Goal: Transaction & Acquisition: Book appointment/travel/reservation

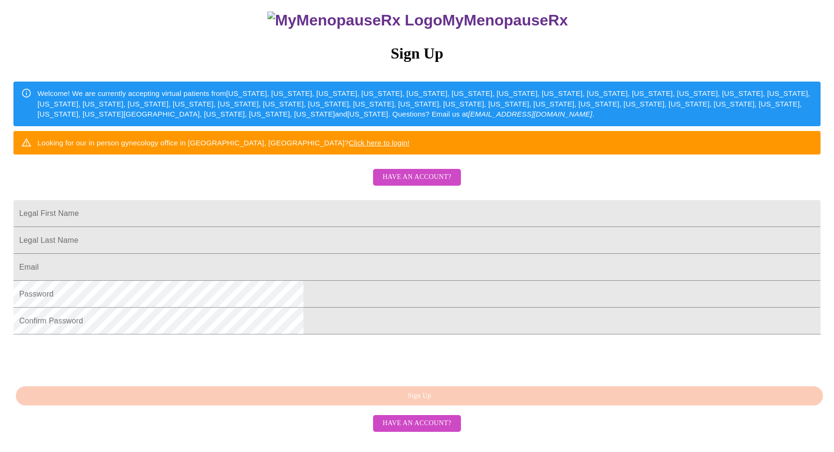
scroll to position [164, 0]
click at [334, 200] on input "Legal First Name" at bounding box center [416, 213] width 807 height 27
type input "ana"
click at [329, 227] on input "Legal First Name" at bounding box center [416, 240] width 807 height 27
type input "kaiser"
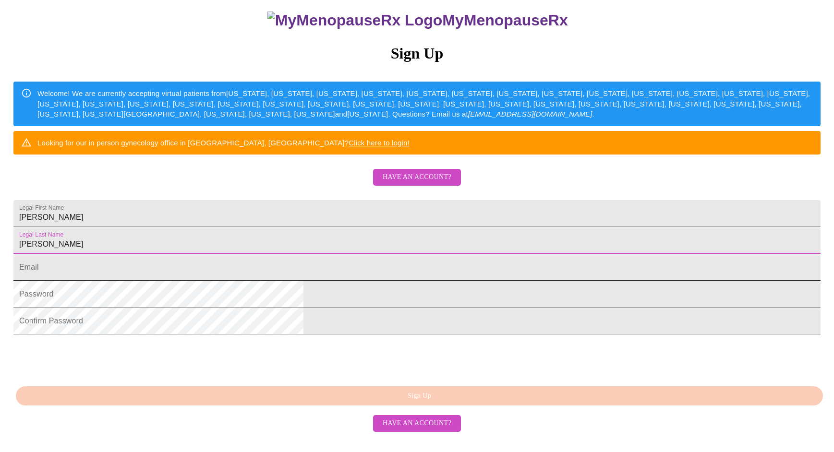
click at [312, 255] on input "Legal First Name" at bounding box center [416, 267] width 807 height 27
type input "[EMAIL_ADDRESS][DOMAIN_NAME]"
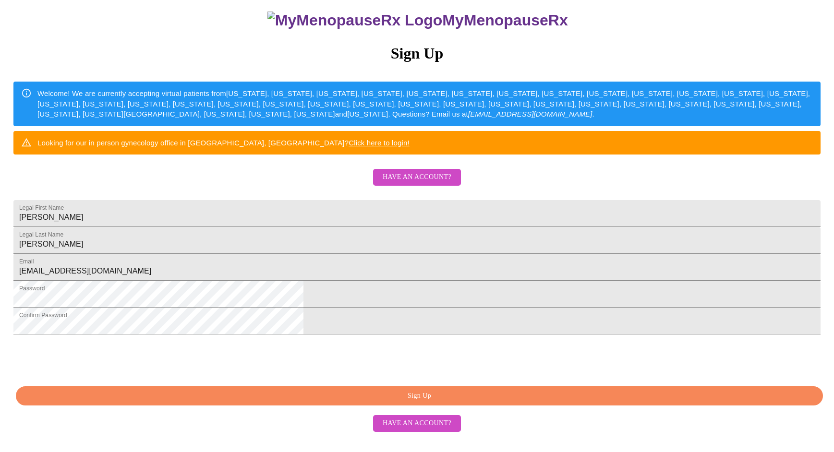
click at [421, 402] on span "Sign Up" at bounding box center [419, 396] width 785 height 12
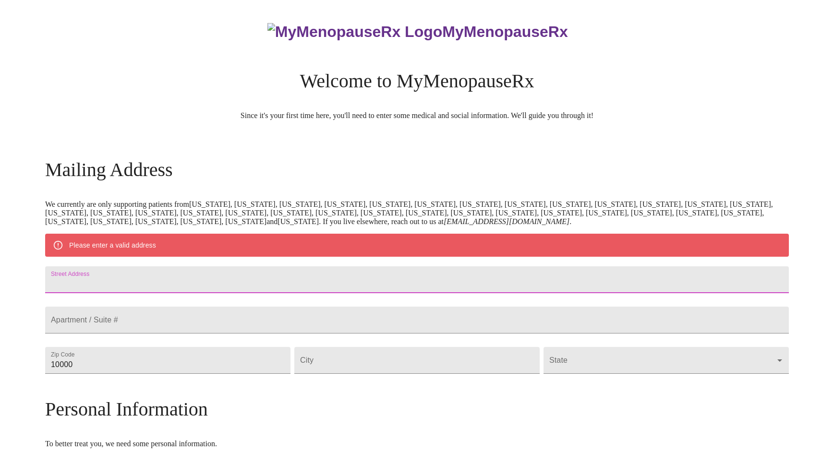
click at [193, 288] on input "Street Address" at bounding box center [417, 279] width 744 height 27
type input "3012 Polaris Dr"
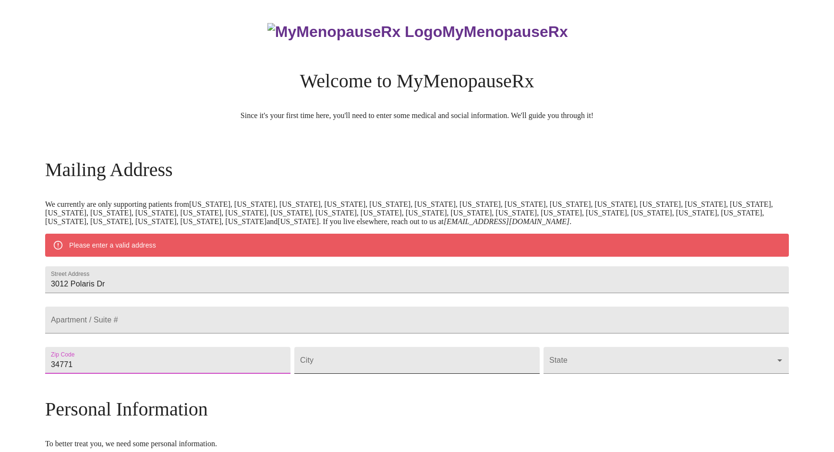
type input "34771"
click at [364, 374] on input "Street Address" at bounding box center [416, 360] width 245 height 27
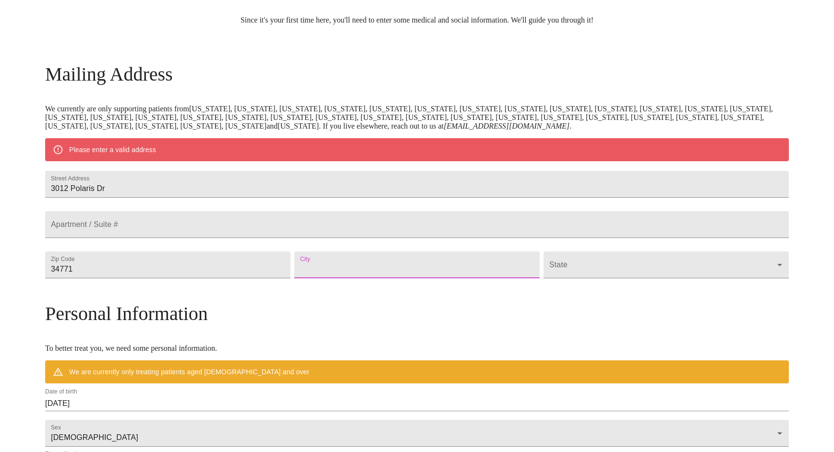
scroll to position [226, 0]
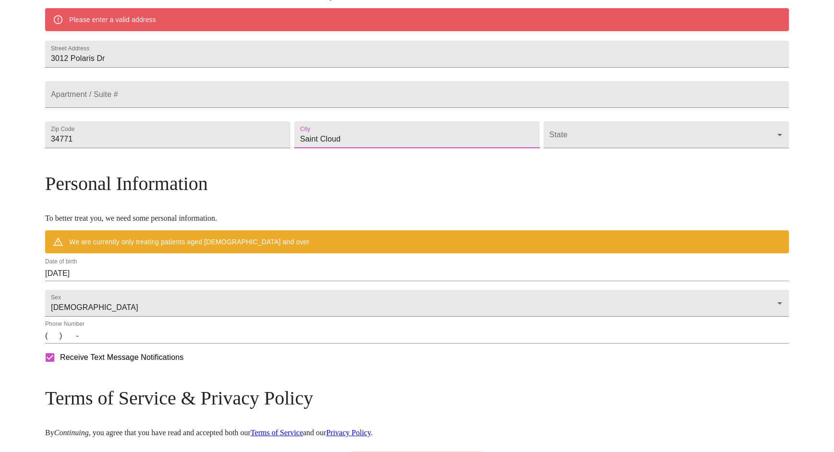
type input "Saint Cloud"
click at [595, 166] on body "MyMenopauseRx Welcome to MyMenopauseRx Since it's your first time here, you'll …" at bounding box center [417, 152] width 826 height 748
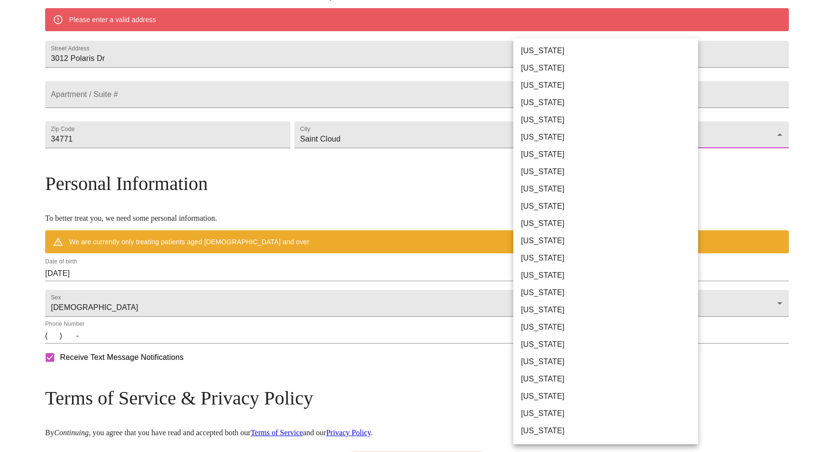
click at [522, 189] on li "Florida" at bounding box center [605, 188] width 185 height 17
type input "Florida"
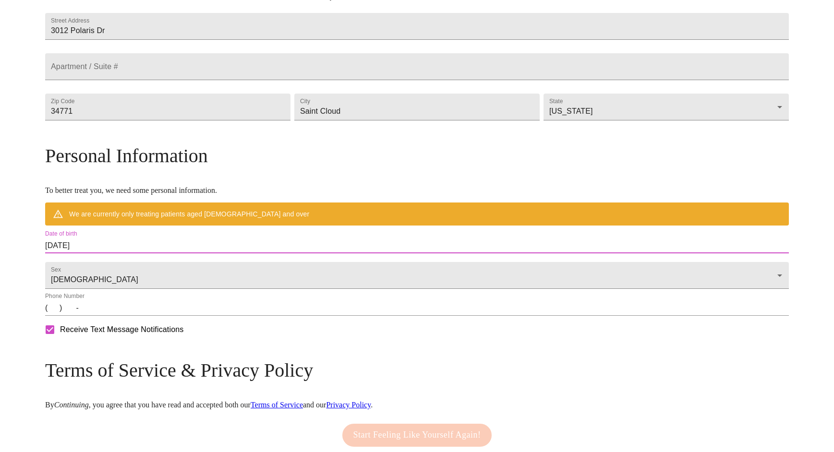
drag, startPoint x: 182, startPoint y: 265, endPoint x: 110, endPoint y: 265, distance: 71.5
click at [110, 265] on div "MyMenopauseRx Welcome to MyMenopauseRx Since it's your first time here, you'll …" at bounding box center [417, 138] width 744 height 720
click at [165, 296] on body "MyMenopauseRx Welcome to MyMenopauseRx Since it's your first time here, you'll …" at bounding box center [417, 138] width 826 height 720
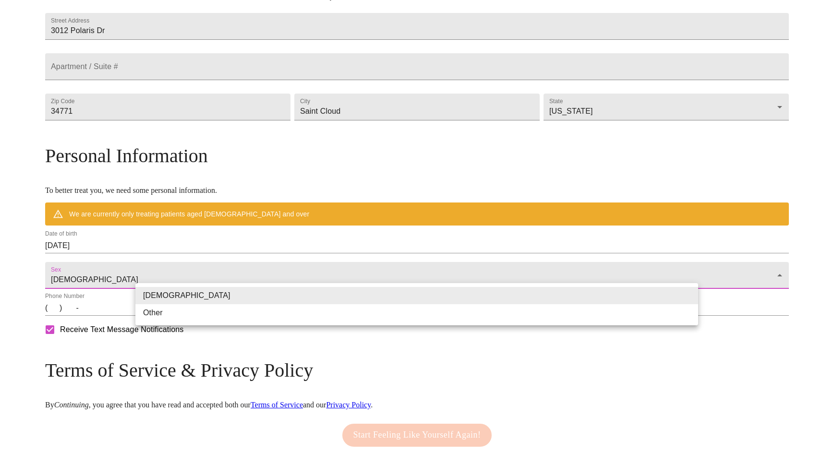
click at [148, 262] on div at bounding box center [417, 226] width 834 height 452
click at [153, 299] on body "MyMenopauseRx Welcome to MyMenopauseRx Since it's your first time here, you'll …" at bounding box center [417, 138] width 826 height 720
click at [157, 336] on div at bounding box center [417, 226] width 834 height 452
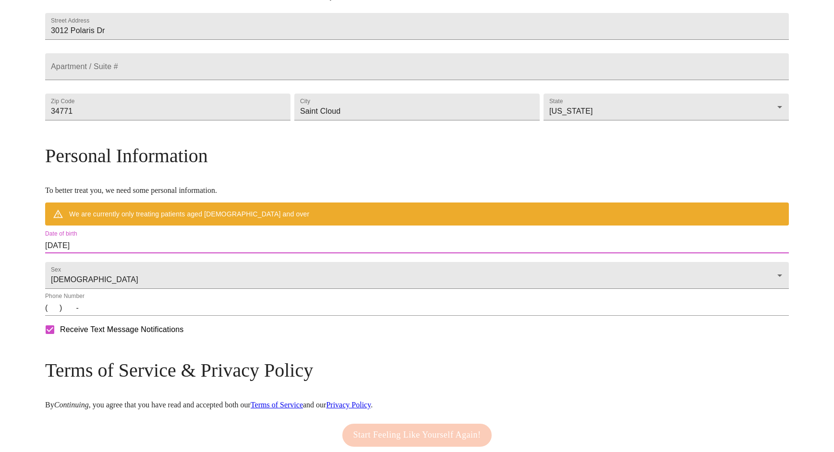
drag, startPoint x: 182, startPoint y: 264, endPoint x: 127, endPoint y: 263, distance: 55.2
click at [127, 263] on div "MyMenopauseRx Welcome to MyMenopauseRx Since it's your first time here, you'll …" at bounding box center [417, 138] width 744 height 720
click at [191, 253] on input "10/09/2025" at bounding box center [417, 245] width 744 height 15
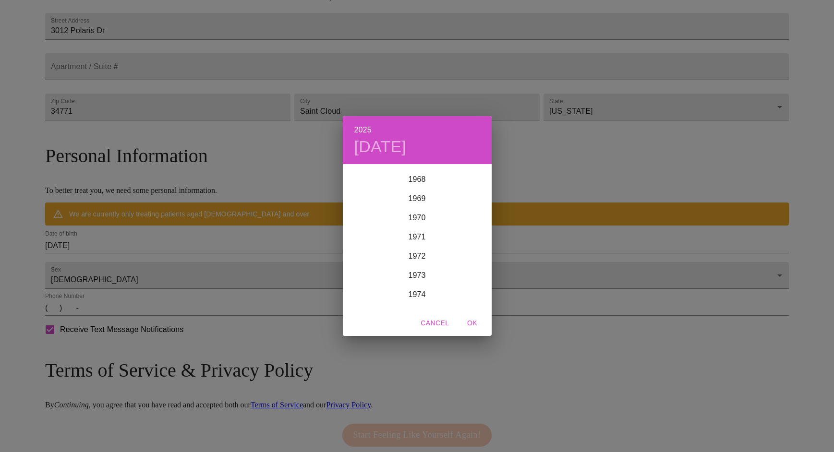
scroll to position [1323, 0]
click at [415, 291] on div "1974" at bounding box center [417, 291] width 149 height 19
click at [469, 251] on div "Sep" at bounding box center [466, 256] width 49 height 36
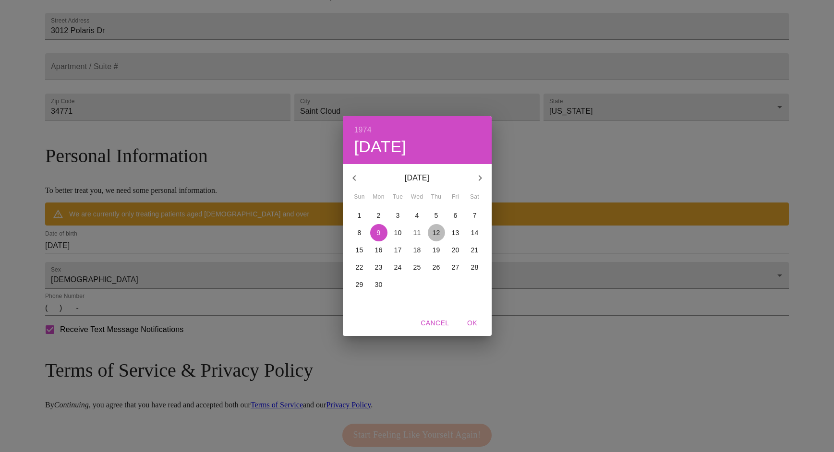
click at [439, 230] on p "12" at bounding box center [436, 233] width 8 height 10
click at [470, 324] on span "OK" at bounding box center [472, 323] width 23 height 12
type input "09/12/1974"
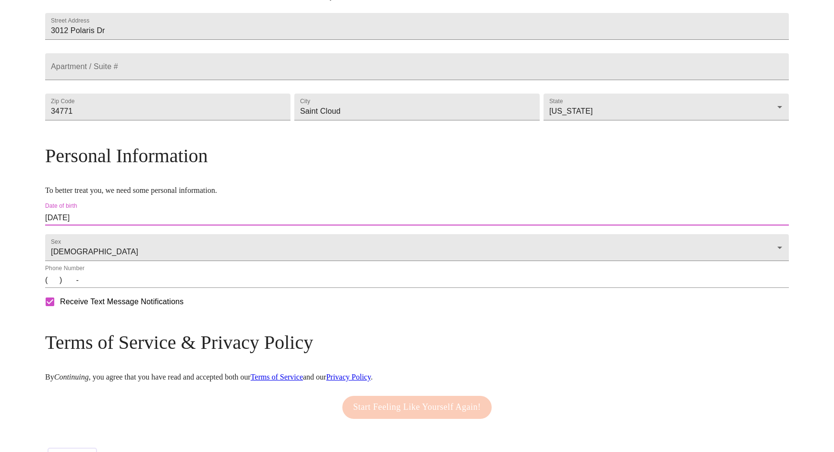
click at [171, 288] on input "(   )    -" at bounding box center [417, 280] width 744 height 15
click at [60, 312] on input "Receive Text Message Notifications" at bounding box center [50, 302] width 20 height 20
checkbox input "false"
click at [148, 288] on input "(   )    -" at bounding box center [417, 280] width 744 height 15
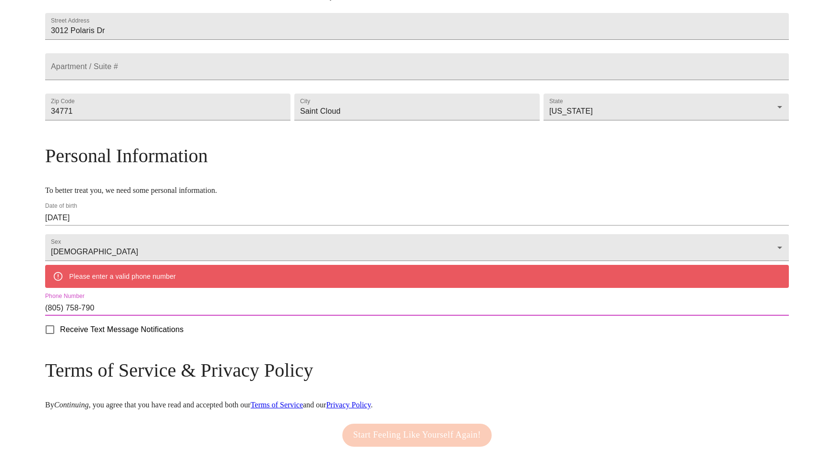
type input "(805) 758-7906"
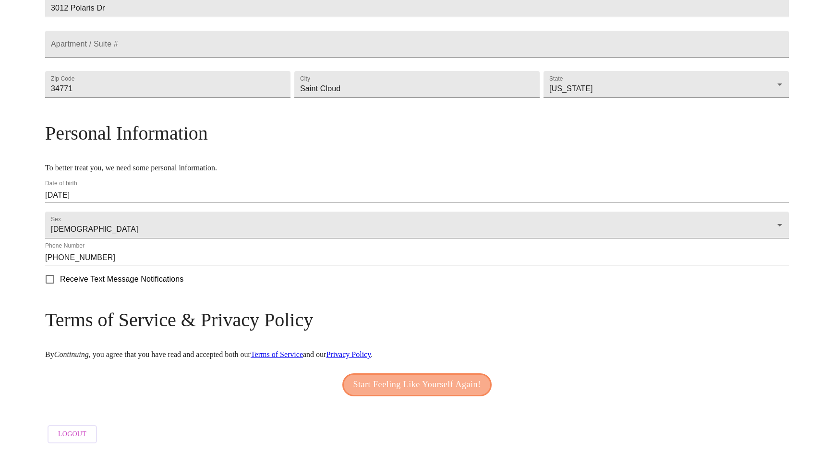
click at [413, 381] on span "Start Feeling Like Yourself Again!" at bounding box center [417, 384] width 128 height 15
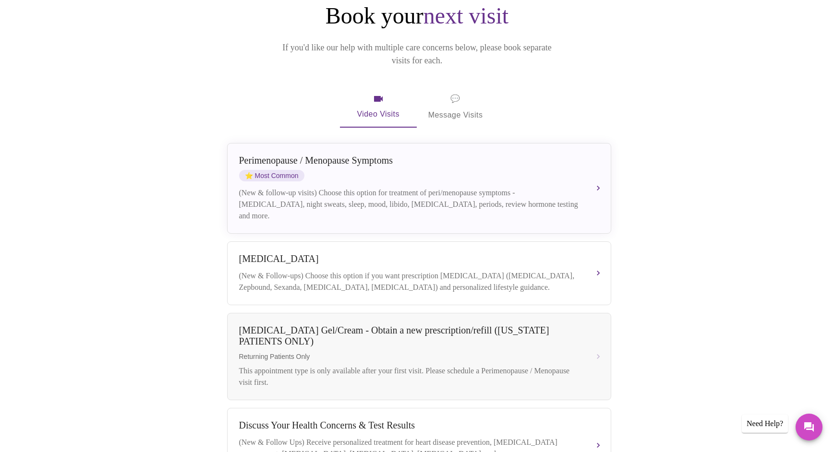
scroll to position [111, 0]
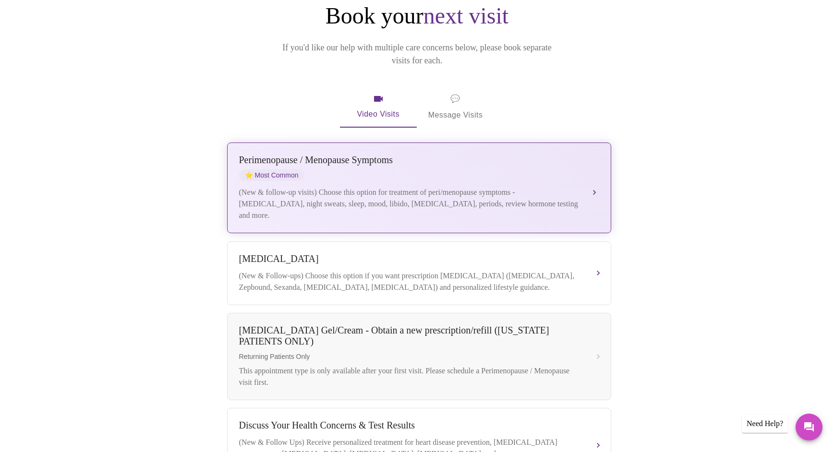
click at [531, 187] on div "(New & follow-up visits) Choose this option for treatment of peri/menopause sym…" at bounding box center [409, 204] width 341 height 35
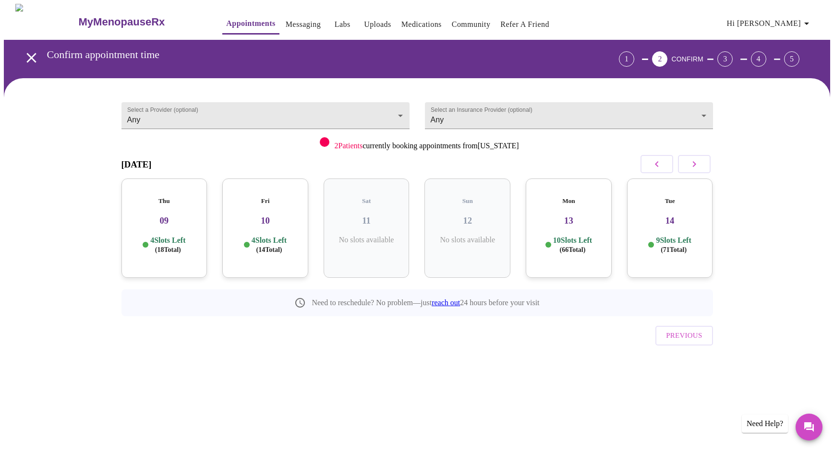
click at [589, 239] on p "10 Slots Left ( 66 Total)" at bounding box center [572, 245] width 39 height 19
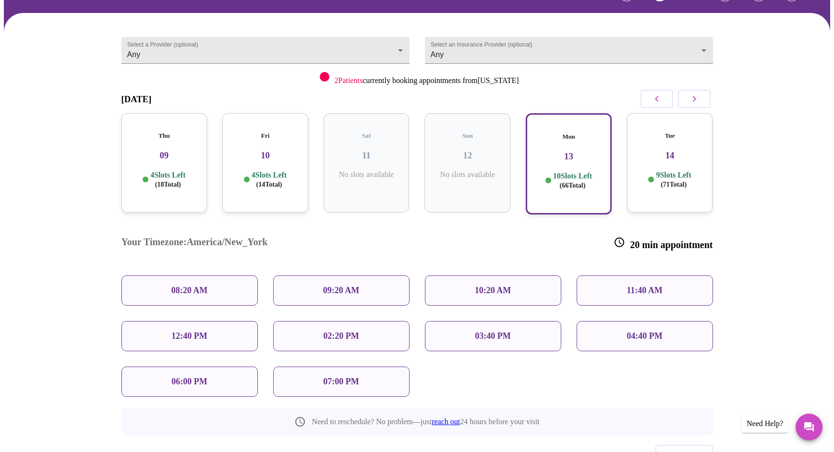
scroll to position [79, 0]
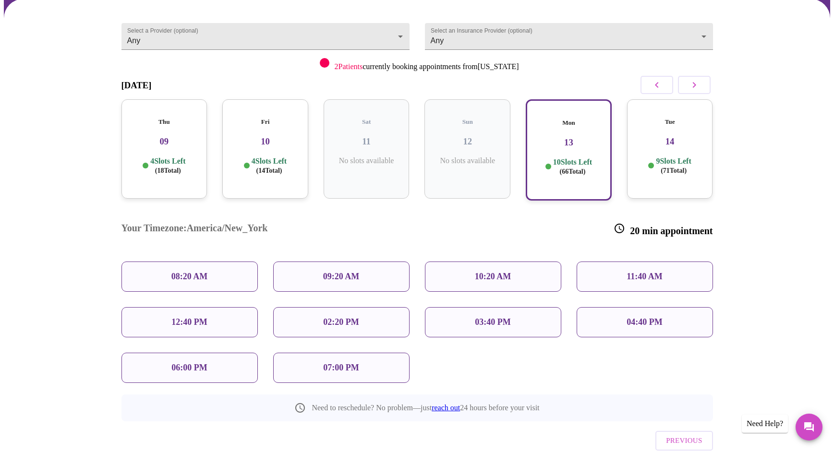
click at [519, 262] on div "10:20 AM" at bounding box center [493, 277] width 136 height 30
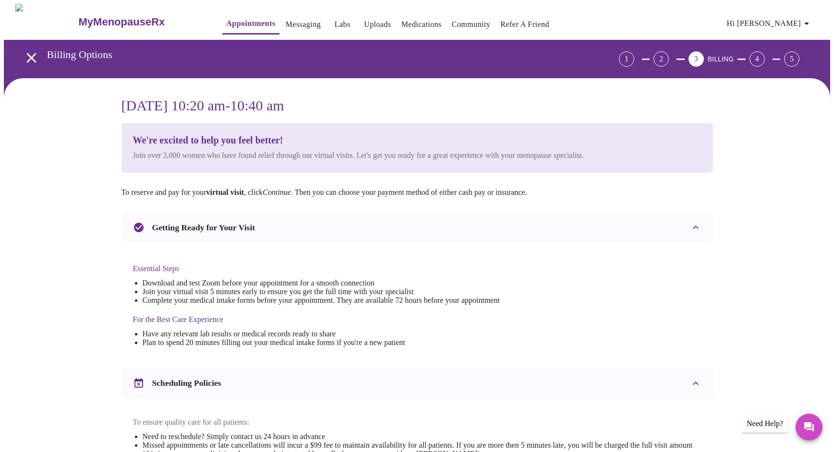
scroll to position [0, 0]
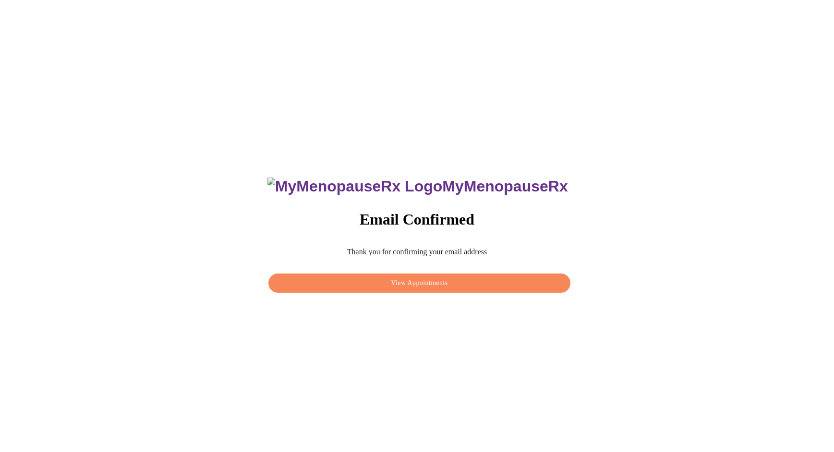
click at [436, 277] on span "View Appointments" at bounding box center [418, 283] width 279 height 12
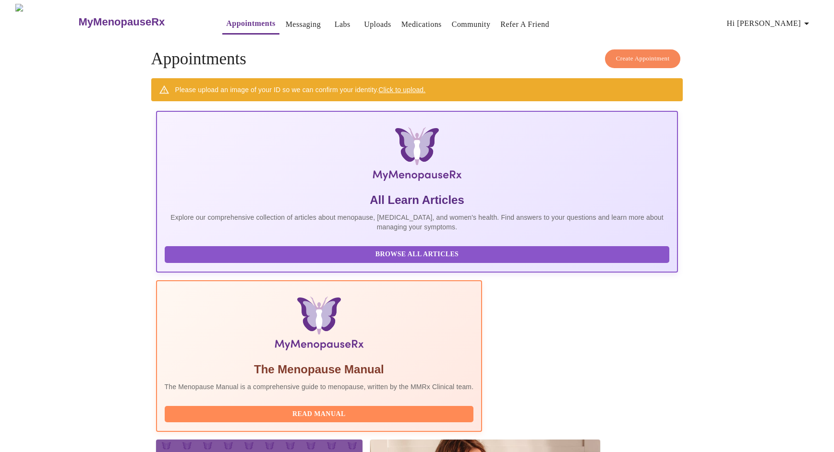
click at [395, 362] on div "The Menopause Manual The Menopause Manual is a comprehensive guide to menopause…" at bounding box center [319, 381] width 309 height 39
click at [381, 408] on span "Read Manual" at bounding box center [319, 414] width 290 height 12
click at [286, 22] on link "Messaging" at bounding box center [303, 24] width 35 height 13
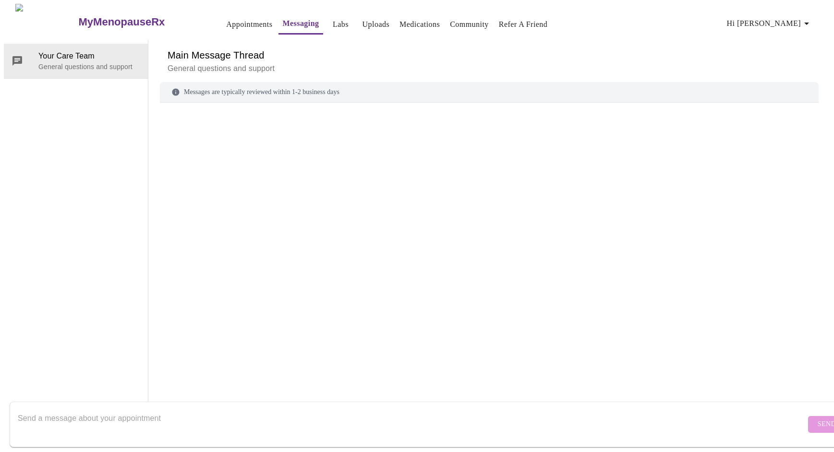
click at [333, 22] on link "Labs" at bounding box center [341, 24] width 16 height 13
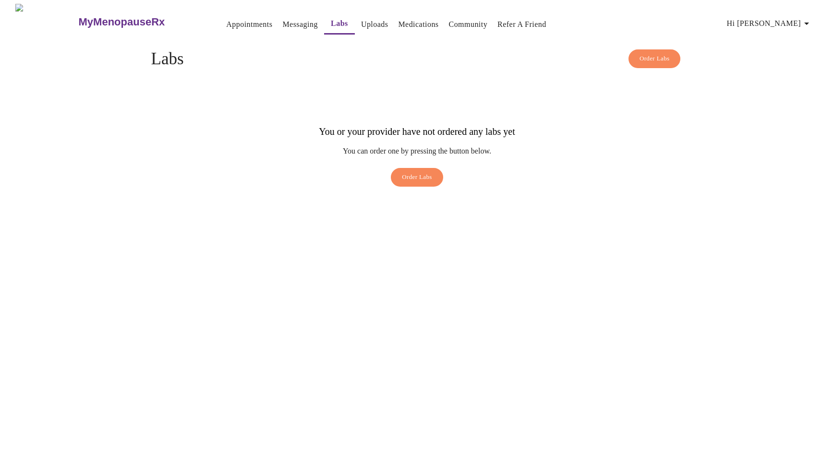
click at [361, 21] on link "Uploads" at bounding box center [374, 24] width 27 height 13
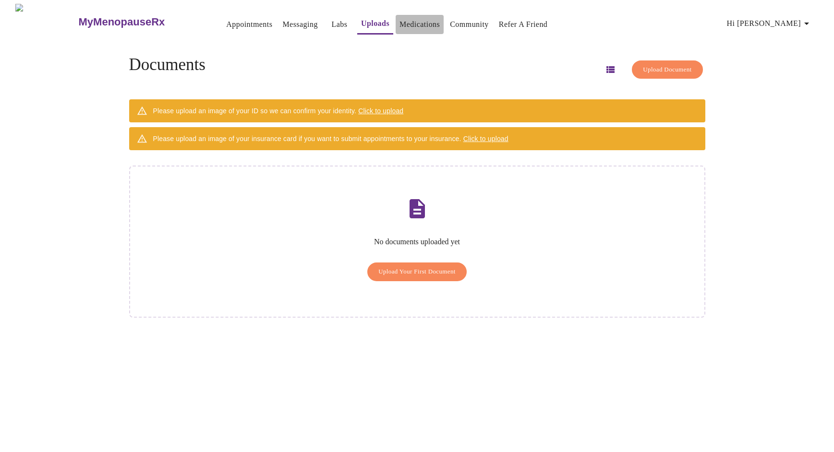
click at [403, 22] on link "Medications" at bounding box center [419, 24] width 40 height 13
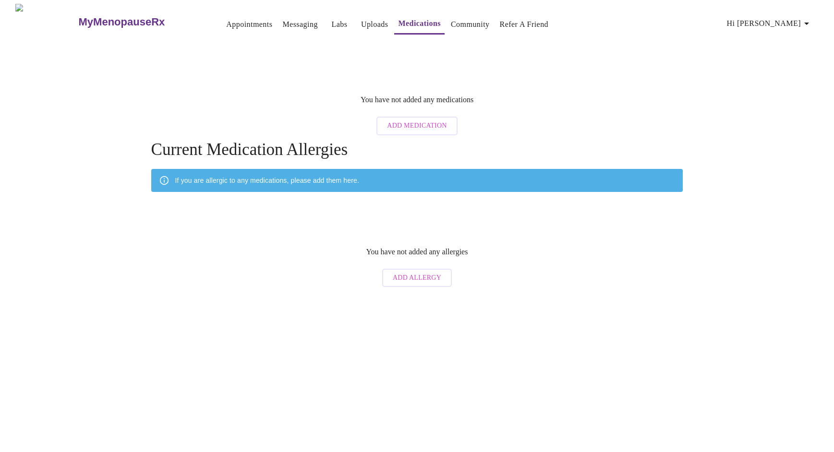
click at [451, 18] on link "Community" at bounding box center [470, 24] width 39 height 13
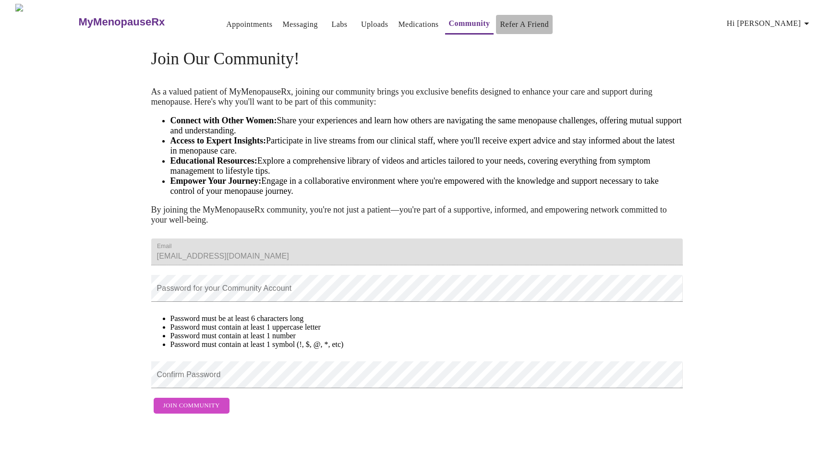
click at [505, 27] on link "Refer a Friend" at bounding box center [524, 24] width 49 height 13
